Goal: Ask a question: Seek information or help from site administrators or community

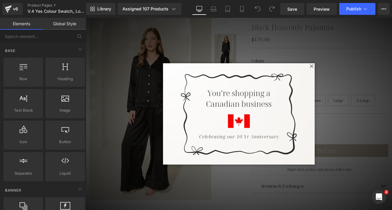
click at [349, 73] on span at bounding box center [350, 74] width 7 height 7
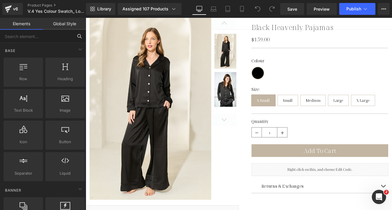
click at [44, 37] on input "text" at bounding box center [36, 36] width 73 height 13
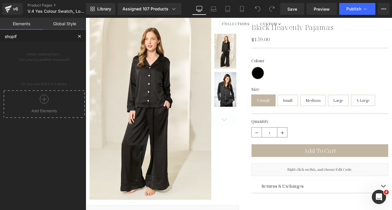
click at [47, 102] on icon at bounding box center [44, 99] width 9 height 9
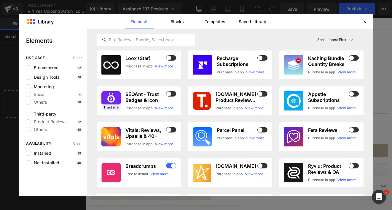
type input "shopif"
click at [102, 31] on div "Latest First Most View Latest First Sort: Latest First" at bounding box center [230, 39] width 267 height 21
click at [138, 39] on input "text" at bounding box center [146, 39] width 98 height 7
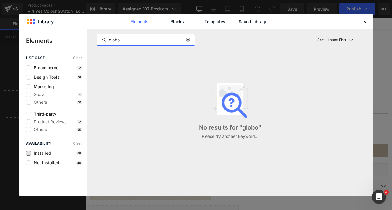
type input "globo"
click at [50, 153] on span "Installed" at bounding box center [41, 153] width 20 height 5
click at [190, 39] on div at bounding box center [190, 39] width 9 height 7
click at [187, 40] on icon at bounding box center [188, 39] width 4 height 5
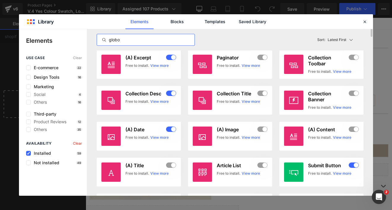
scroll to position [244, 0]
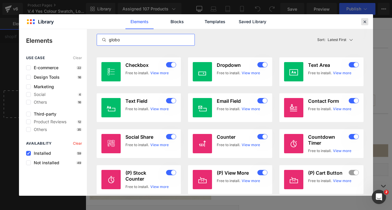
click at [364, 19] on icon at bounding box center [364, 21] width 5 height 5
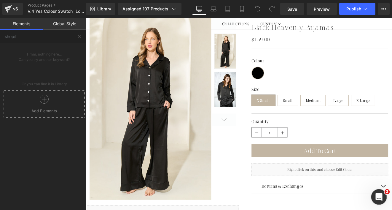
click at [375, 193] on div "Open Intercom Messenger" at bounding box center [378, 196] width 20 height 20
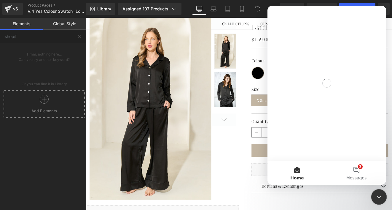
scroll to position [0, 0]
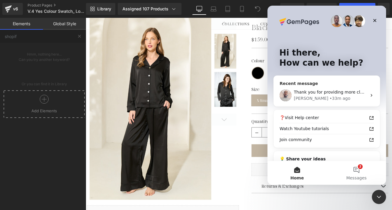
click at [347, 95] on div "Thank you for providing more clarity. I’m sorry if the information I shared ear…" at bounding box center [330, 92] width 73 height 6
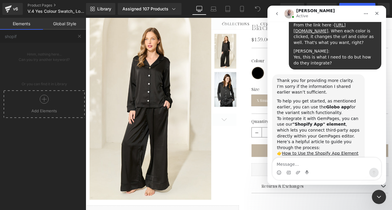
scroll to position [900, 0]
click at [65, 36] on div at bounding box center [196, 96] width 392 height 192
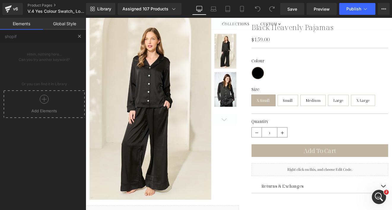
scroll to position [0, 0]
click at [61, 38] on input "shopif" at bounding box center [36, 36] width 73 height 13
type input "shopify"
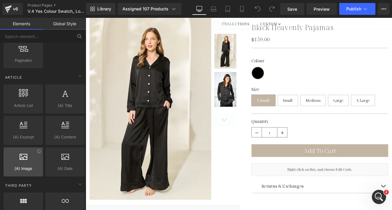
scroll to position [1172, 0]
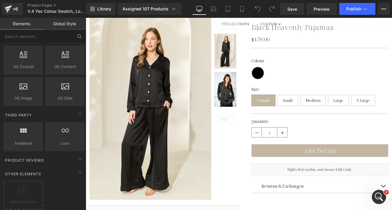
click at [69, 21] on link "Global Style" at bounding box center [64, 24] width 43 height 12
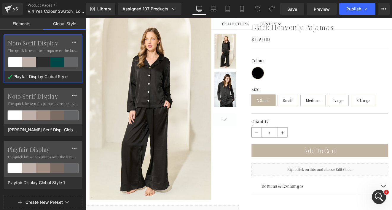
click at [28, 25] on link "Elements" at bounding box center [21, 24] width 43 height 12
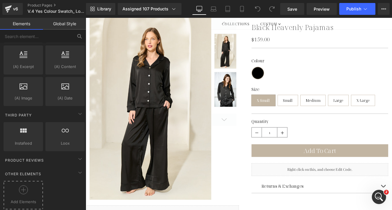
click at [27, 185] on circle at bounding box center [23, 189] width 9 height 9
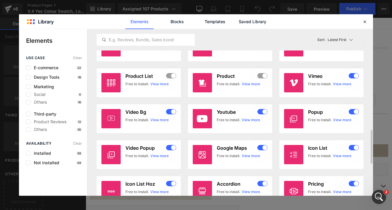
scroll to position [487, 0]
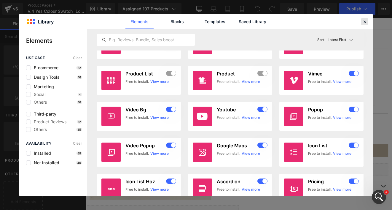
click at [366, 20] on icon at bounding box center [364, 21] width 5 height 5
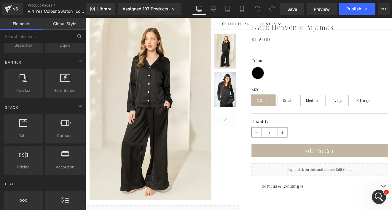
scroll to position [0, 0]
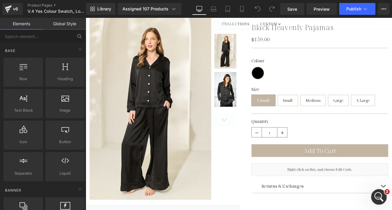
click at [378, 190] on div "Open Intercom Messenger" at bounding box center [378, 196] width 20 height 20
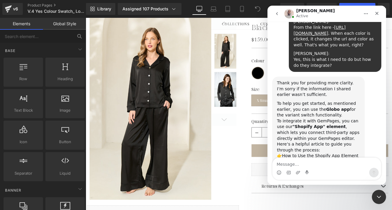
scroll to position [900, 0]
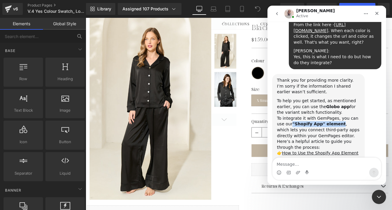
drag, startPoint x: 284, startPoint y: 89, endPoint x: 330, endPoint y: 88, distance: 45.9
click at [330, 121] on b ""Shopify App" element" at bounding box center [318, 123] width 53 height 5
click at [302, 150] on link "How to Use the Shopify App Element" at bounding box center [320, 152] width 76 height 5
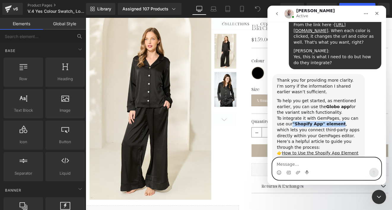
click at [297, 164] on textarea "Message…" at bounding box center [326, 162] width 108 height 10
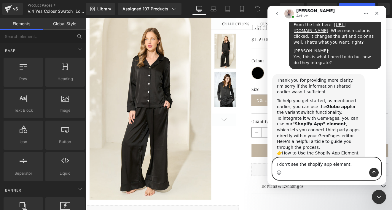
type textarea "I don't see the shopify app element."
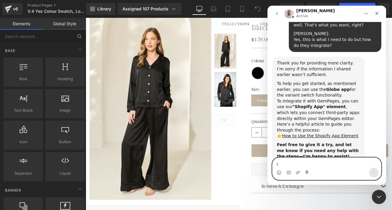
scroll to position [917, 0]
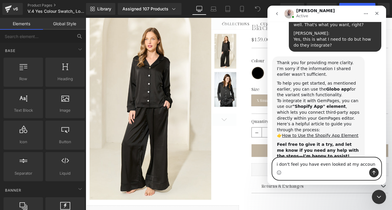
type textarea "i don't feel you have even looked at my account"
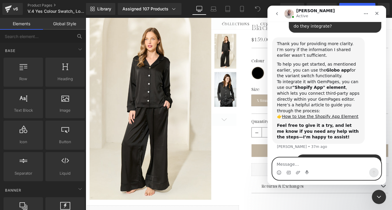
scroll to position [937, 0]
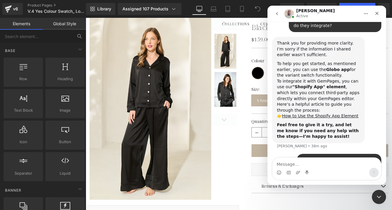
click at [28, 36] on div at bounding box center [196, 96] width 392 height 192
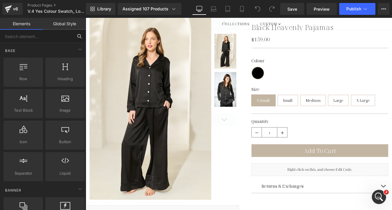
click at [28, 36] on input "text" at bounding box center [36, 36] width 73 height 13
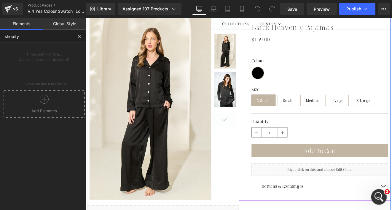
type input "shopify"
click at [378, 189] on div "Open Intercom Messenger" at bounding box center [378, 196] width 20 height 20
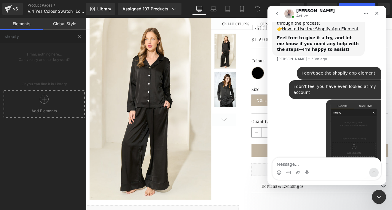
scroll to position [1024, 0]
type textarea "I d"
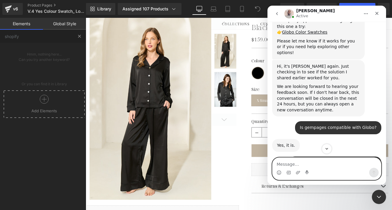
scroll to position [756, 0]
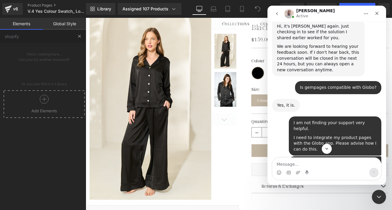
click at [314, 120] on div "I am not finding your support very helpful." at bounding box center [334, 126] width 83 height 12
copy div "I am not finding your support very helpful."
click at [299, 168] on div "Intercom messenger" at bounding box center [298, 171] width 5 height 9
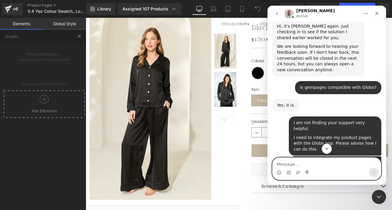
click at [290, 165] on textarea "Message…" at bounding box center [326, 162] width 108 height 10
paste textarea "I am not finding your support very helpful."
type textarea "I am not finding your support very helpful."
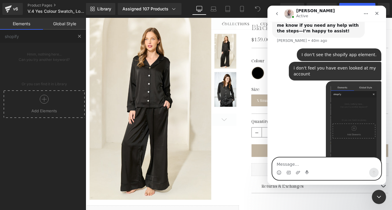
scroll to position [1043, 0]
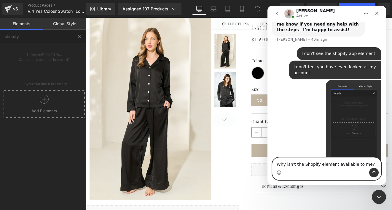
type textarea "Why isn't the Shopify element available to me?"
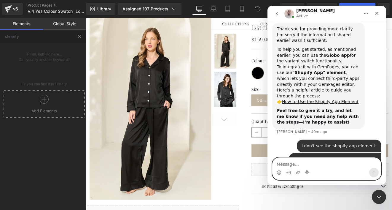
scroll to position [856, 0]
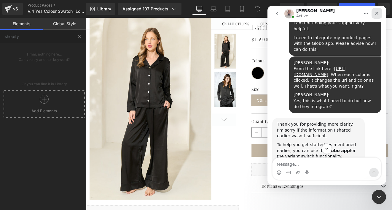
click at [377, 11] on icon "Close" at bounding box center [376, 13] width 5 height 5
